Goal: Task Accomplishment & Management: Manage account settings

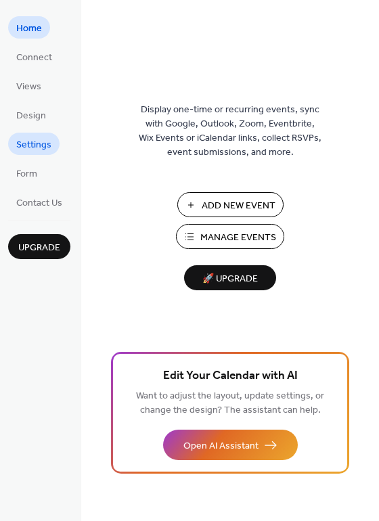
click at [38, 138] on span "Settings" at bounding box center [33, 145] width 35 height 14
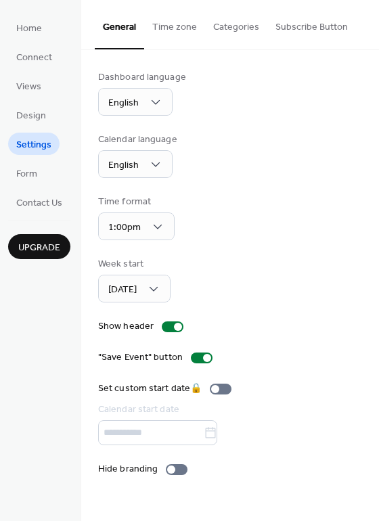
click at [230, 27] on button "Categories" at bounding box center [236, 24] width 62 height 48
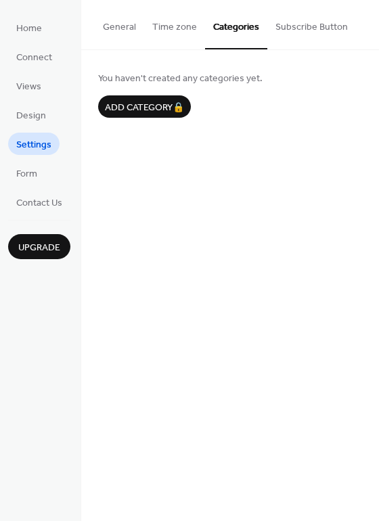
click at [124, 23] on button "General" at bounding box center [119, 24] width 49 height 48
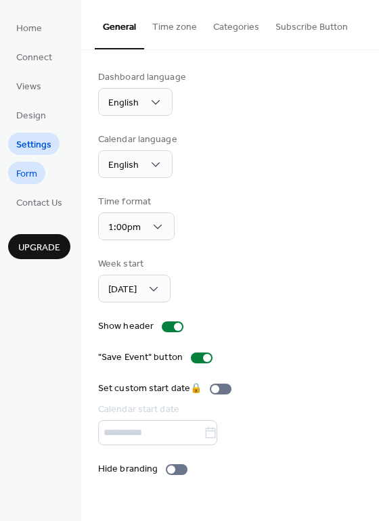
click at [26, 174] on span "Form" at bounding box center [26, 174] width 21 height 14
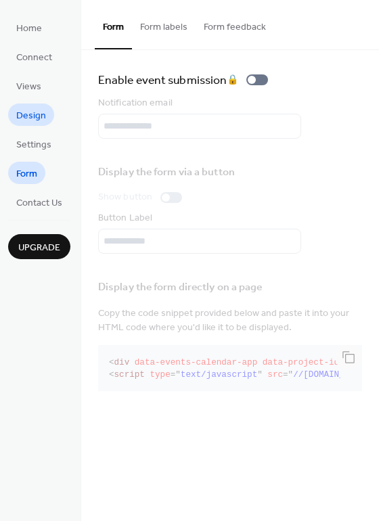
click at [26, 122] on span "Design" at bounding box center [31, 116] width 30 height 14
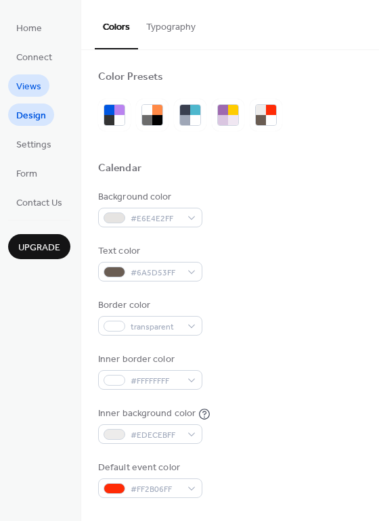
click at [37, 89] on span "Views" at bounding box center [28, 87] width 25 height 14
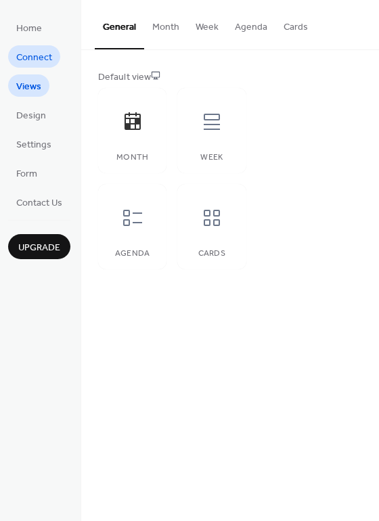
click at [27, 59] on span "Connect" at bounding box center [34, 58] width 36 height 14
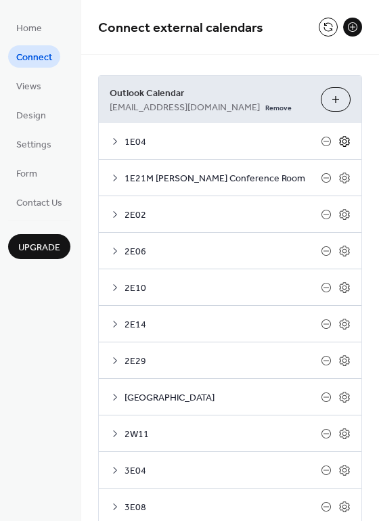
click at [338, 142] on icon at bounding box center [344, 141] width 12 height 12
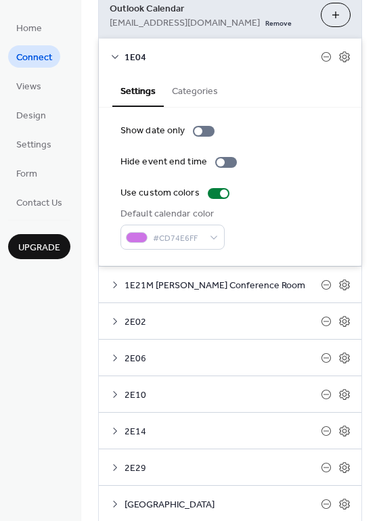
scroll to position [68, 0]
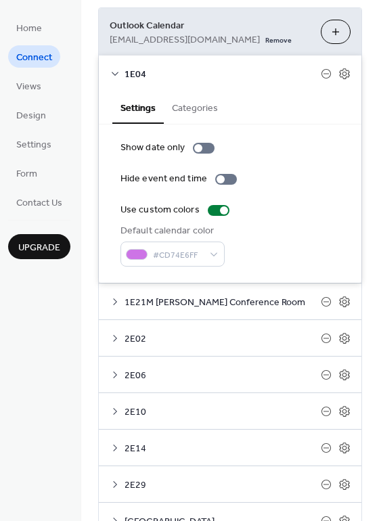
click at [118, 71] on icon at bounding box center [115, 73] width 11 height 11
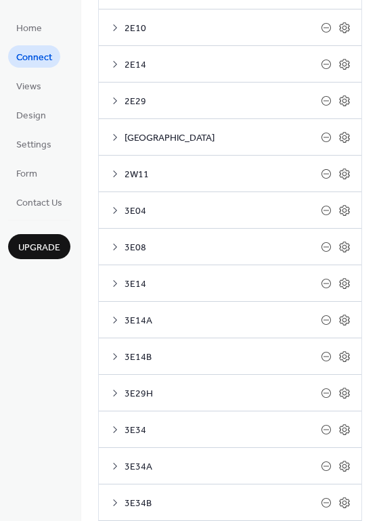
scroll to position [270, 0]
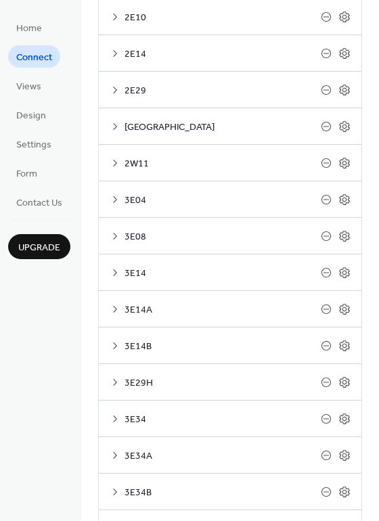
click at [114, 234] on icon at bounding box center [115, 236] width 11 height 11
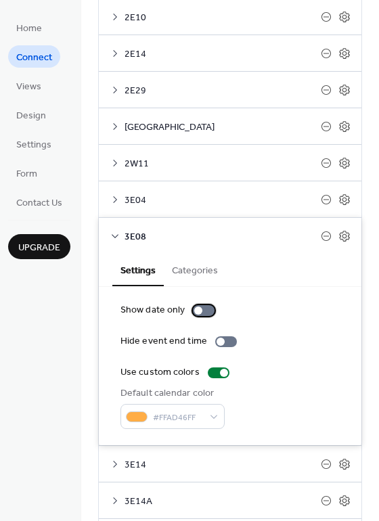
click at [199, 308] on div at bounding box center [198, 310] width 8 height 8
click at [199, 308] on div at bounding box center [204, 310] width 22 height 11
click at [199, 308] on div at bounding box center [198, 310] width 8 height 8
click at [199, 308] on div at bounding box center [204, 310] width 22 height 11
click at [199, 308] on div at bounding box center [198, 310] width 8 height 8
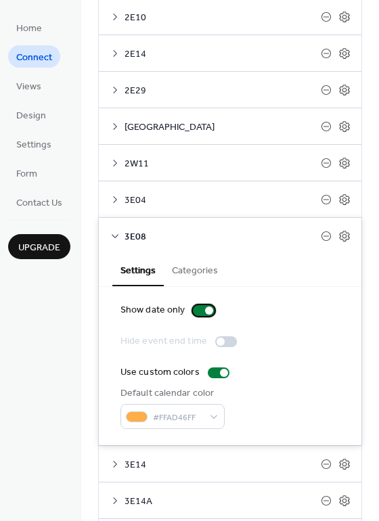
click at [201, 310] on div at bounding box center [204, 310] width 22 height 11
click at [114, 234] on icon at bounding box center [115, 236] width 11 height 11
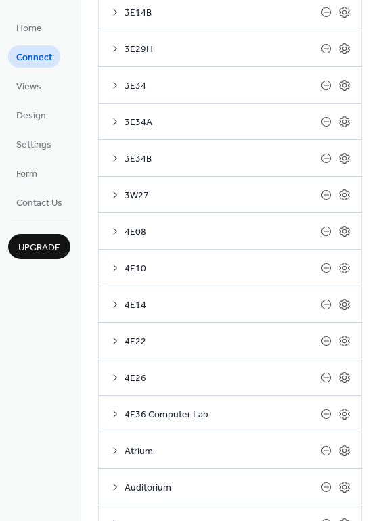
scroll to position [608, 0]
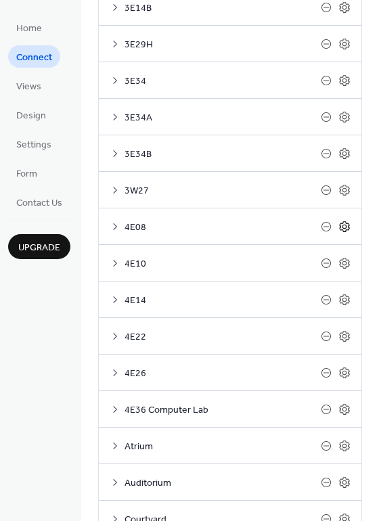
click at [341, 222] on icon at bounding box center [344, 226] width 10 height 11
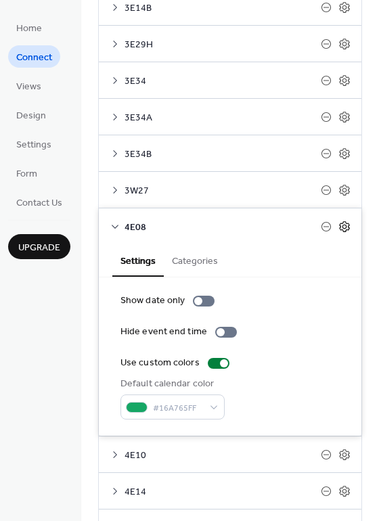
click at [341, 222] on icon at bounding box center [344, 226] width 10 height 11
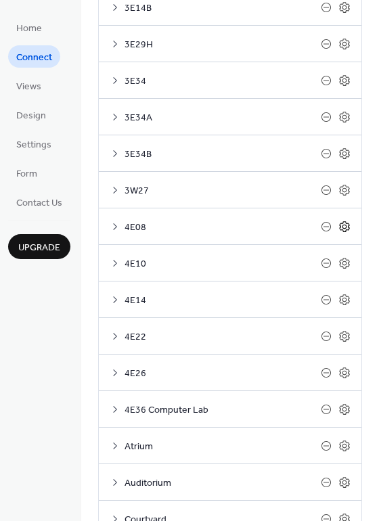
click at [341, 222] on icon at bounding box center [344, 226] width 10 height 11
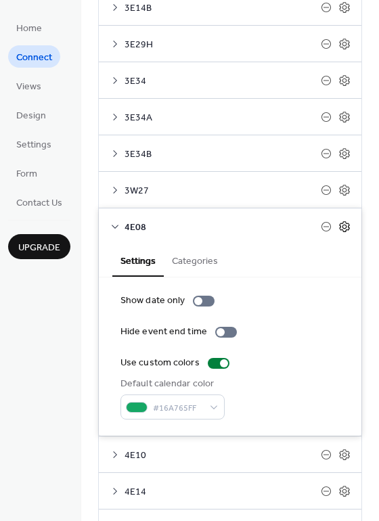
click at [341, 222] on icon at bounding box center [344, 226] width 10 height 11
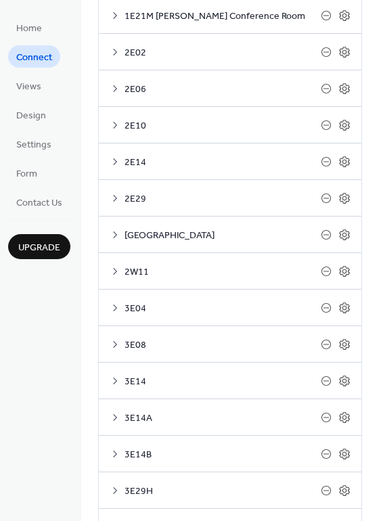
scroll to position [0, 0]
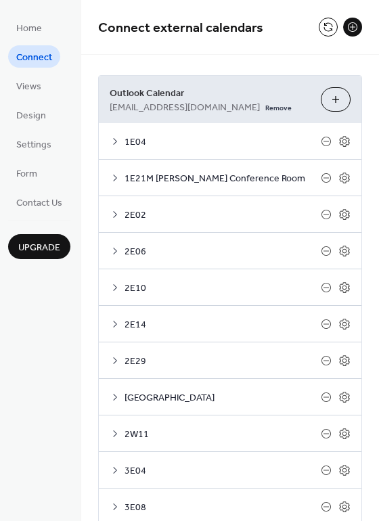
click at [327, 104] on button "Choose Calendars" at bounding box center [335, 99] width 30 height 24
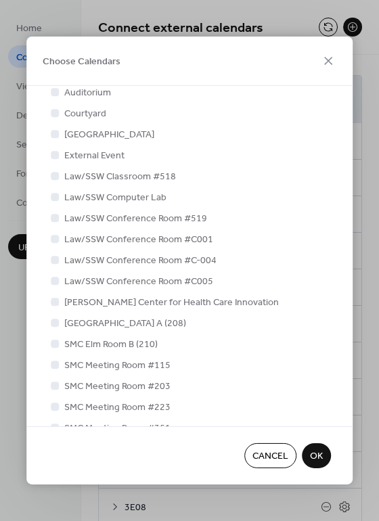
scroll to position [615, 0]
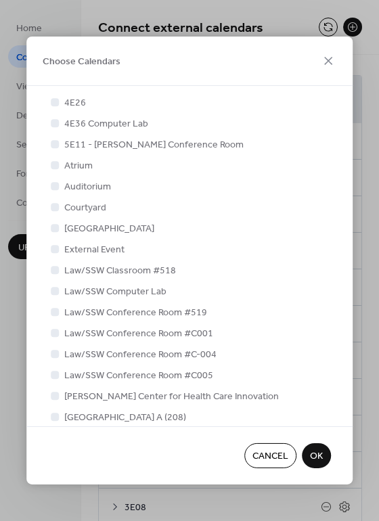
click at [263, 459] on span "Cancel" at bounding box center [270, 457] width 36 height 14
